Goal: Find specific page/section: Find specific page/section

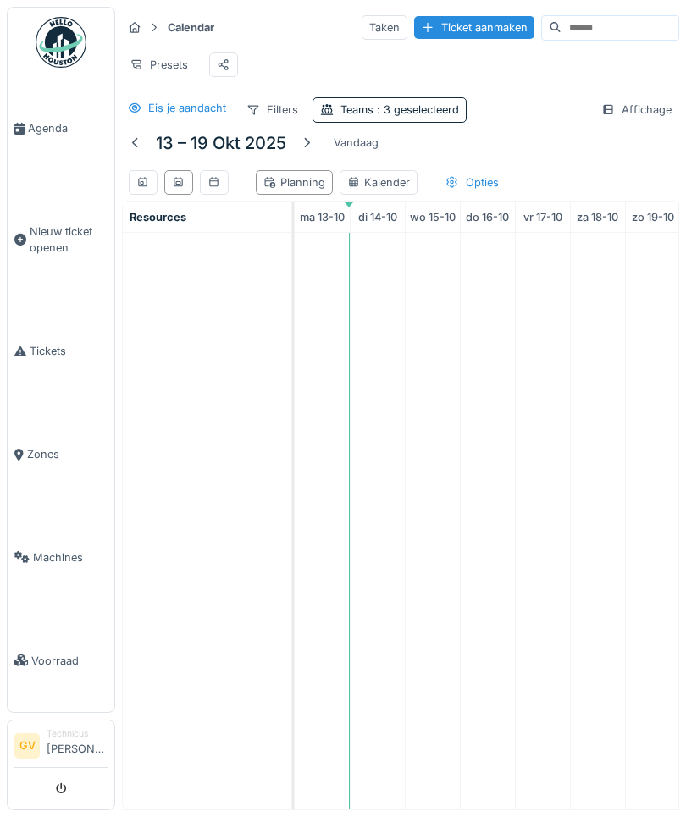
click at [44, 136] on span "Agenda" at bounding box center [68, 128] width 80 height 16
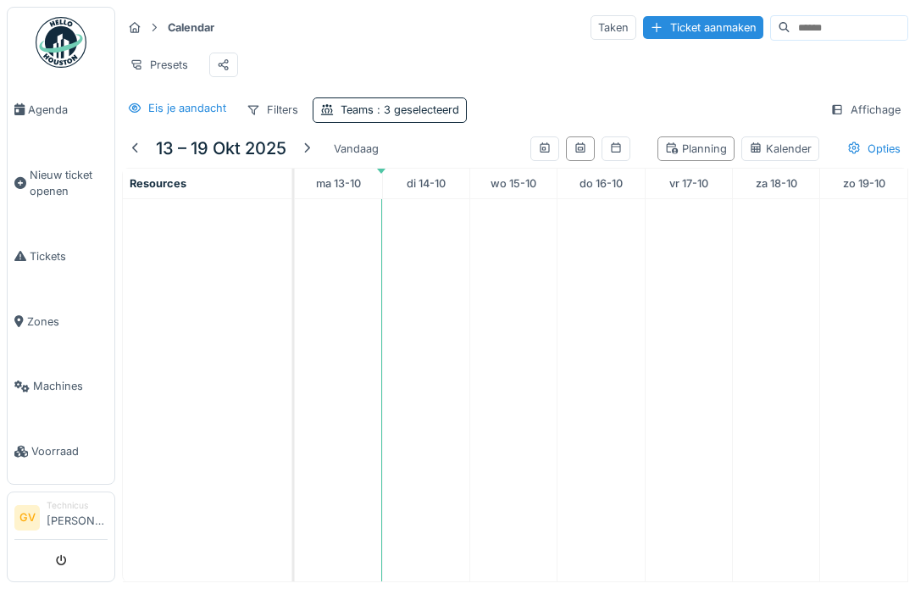
click at [36, 118] on span "Agenda" at bounding box center [68, 110] width 80 height 16
click at [136, 153] on div at bounding box center [136, 149] width 14 height 16
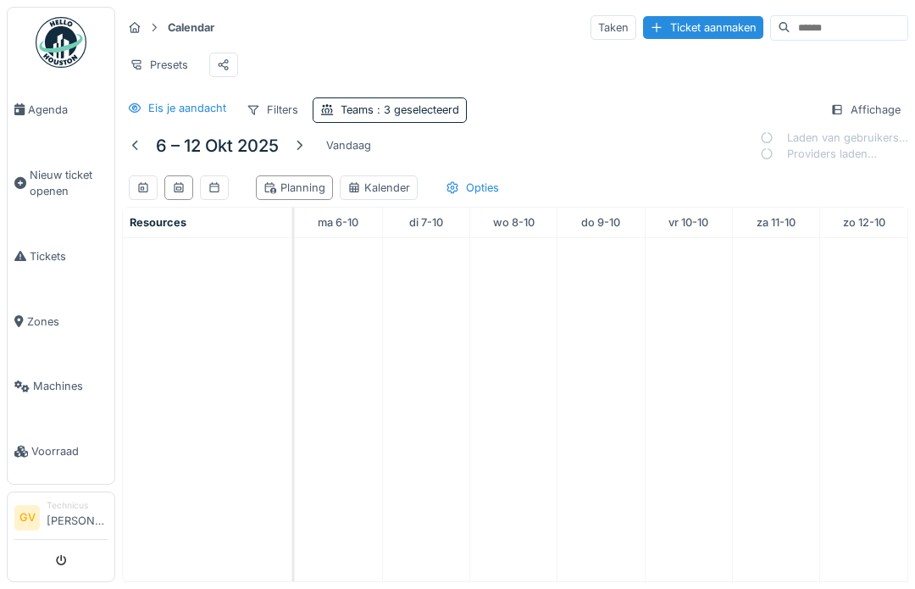
click at [297, 151] on div at bounding box center [299, 145] width 14 height 16
click at [50, 123] on link "Agenda" at bounding box center [61, 109] width 107 height 65
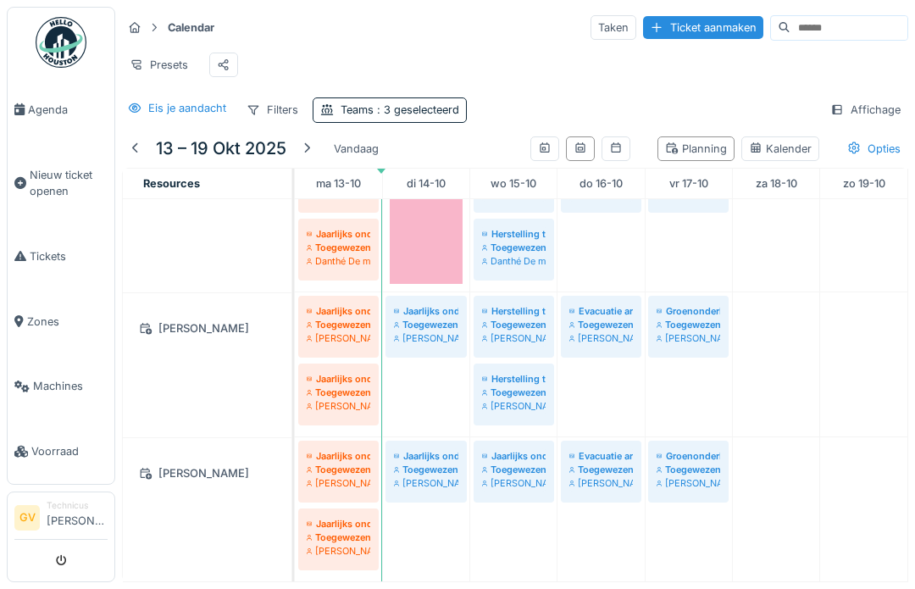
scroll to position [362, 0]
click at [827, 488] on td at bounding box center [863, 209] width 87 height 745
